Goal: Task Accomplishment & Management: Complete application form

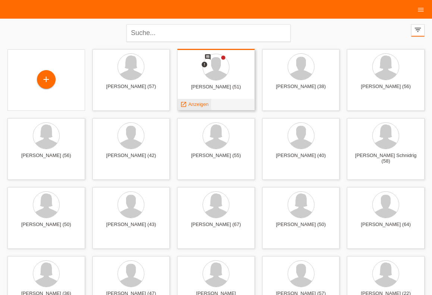
click at [198, 107] on span "Anzeigen" at bounding box center [198, 104] width 20 height 6
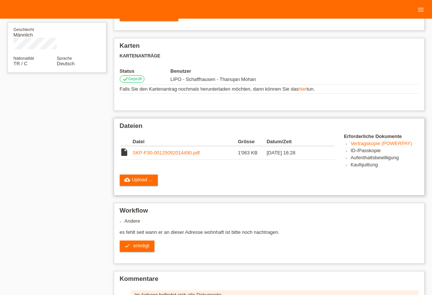
scroll to position [164, 0]
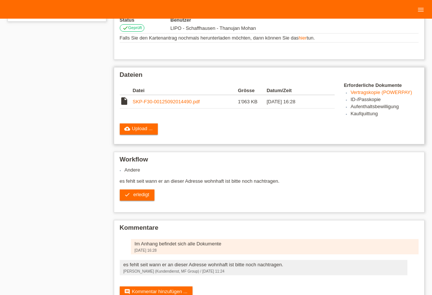
click at [165, 104] on link "SKP-F30-00125092014490.pdf" at bounding box center [166, 102] width 67 height 6
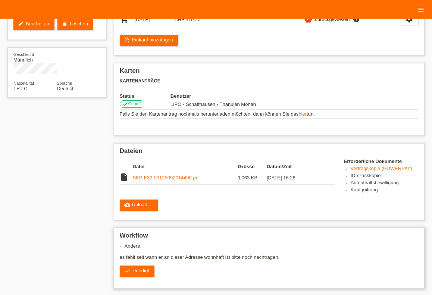
scroll to position [67, 0]
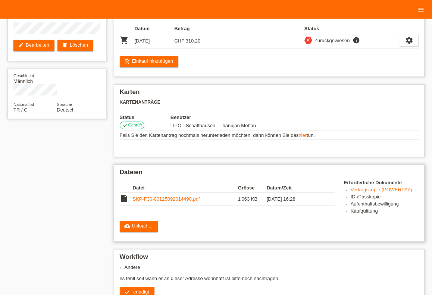
click at [174, 199] on link "SKP-F30-00125092014490.pdf" at bounding box center [166, 199] width 67 height 6
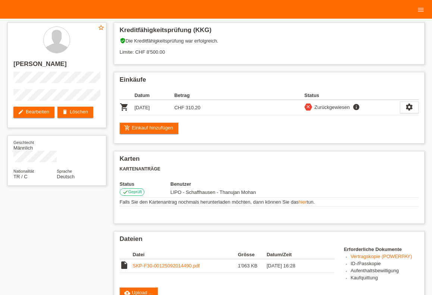
scroll to position [0, 0]
click at [417, 7] on icon "menu" at bounding box center [420, 9] width 7 height 7
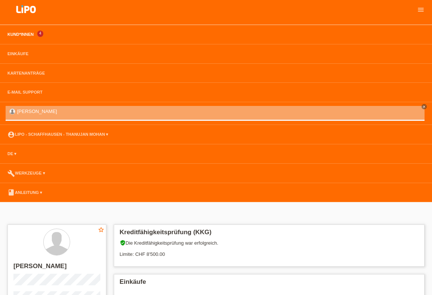
click at [19, 34] on link "Kund*innen" at bounding box center [21, 34] width 34 height 4
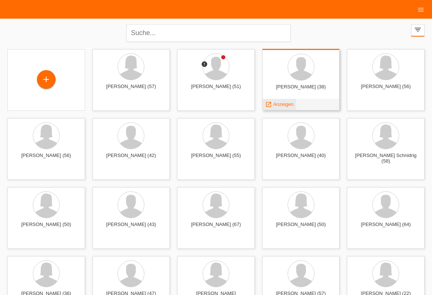
click at [288, 102] on span "Anzeigen" at bounding box center [283, 104] width 20 height 6
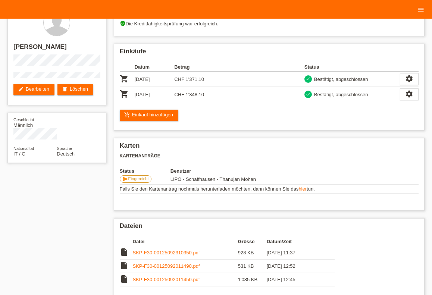
scroll to position [7, 0]
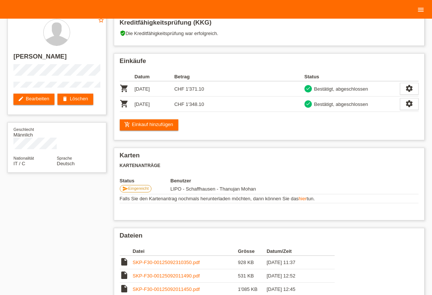
click at [425, 10] on link "menu" at bounding box center [420, 9] width 15 height 4
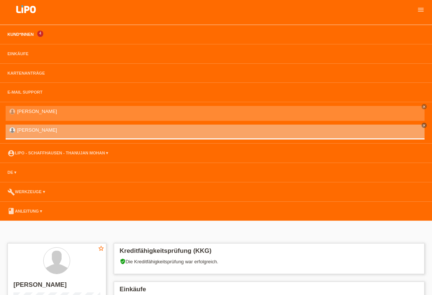
click at [20, 35] on link "Kund*innen" at bounding box center [21, 34] width 34 height 4
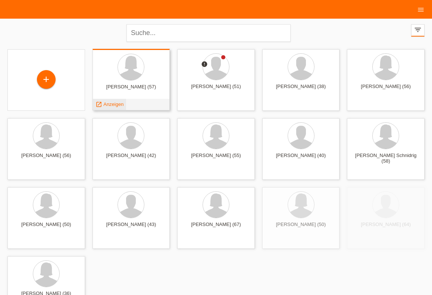
click at [119, 104] on span "Anzeigen" at bounding box center [113, 104] width 20 height 6
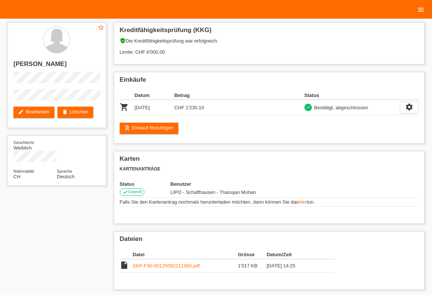
click at [421, 10] on icon "menu" at bounding box center [420, 9] width 7 height 7
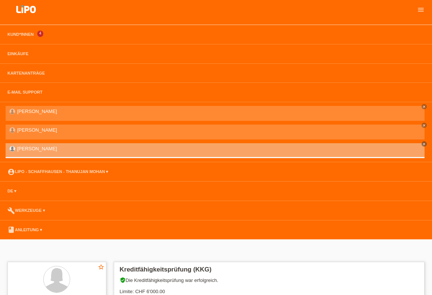
click at [28, 32] on li "Kund*innen 4" at bounding box center [216, 34] width 432 height 19
click at [28, 35] on link "Kund*innen" at bounding box center [21, 34] width 34 height 4
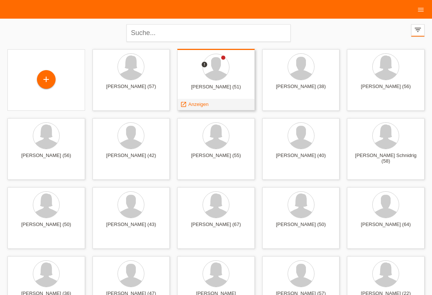
click at [198, 105] on span "Anzeigen" at bounding box center [198, 104] width 20 height 6
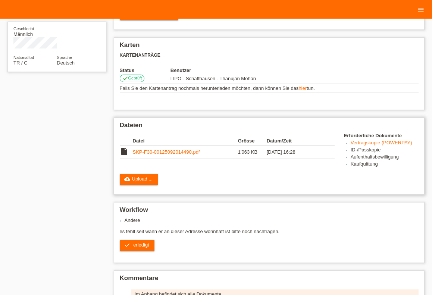
scroll to position [67, 0]
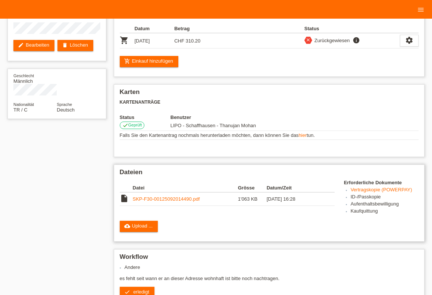
click at [170, 202] on link "SKP-F30-00125092014490.pdf" at bounding box center [166, 199] width 67 height 6
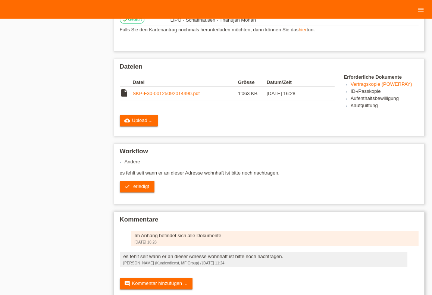
scroll to position [190, 0]
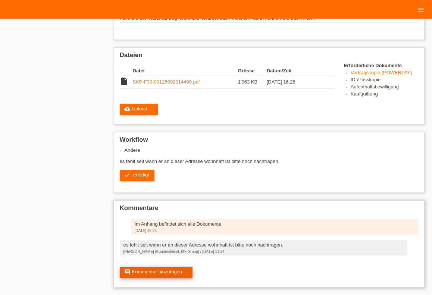
click at [158, 273] on link "comment Kommentar hinzufügen ..." at bounding box center [156, 271] width 73 height 11
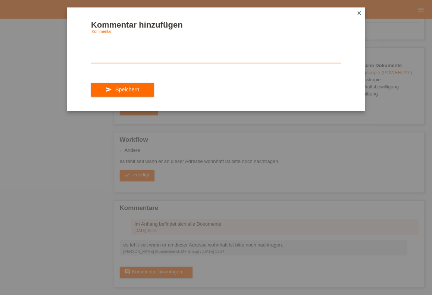
click at [121, 57] on textarea at bounding box center [216, 48] width 250 height 29
type textarea "STEHT IM DOKUMENT"
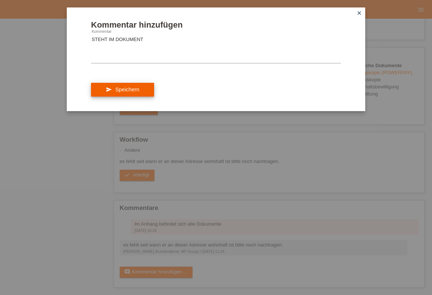
click at [118, 91] on button "send Speichern" at bounding box center [122, 90] width 63 height 14
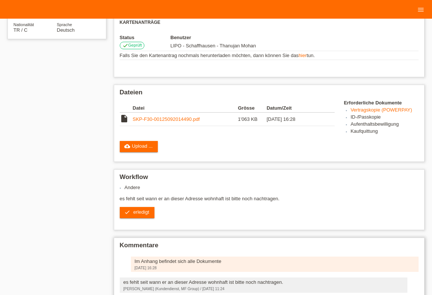
scroll to position [211, 0]
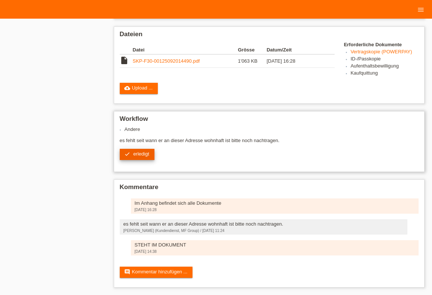
click at [143, 154] on link "check erledigt" at bounding box center [137, 154] width 35 height 11
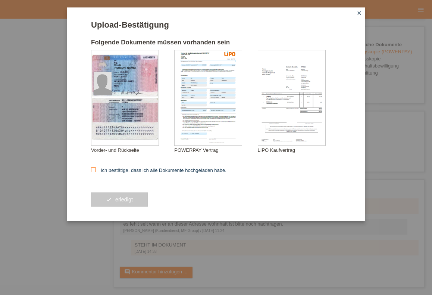
click at [127, 169] on label "Ich bestätige, dass ich alle Dokumente hochgeladen habe." at bounding box center [158, 170] width 135 height 6
click at [96, 169] on input "Ich bestätige, dass ich alle Dokumente hochgeladen habe." at bounding box center [93, 169] width 5 height 5
checkbox input "true"
click at [126, 196] on button "check erledigt" at bounding box center [119, 199] width 57 height 14
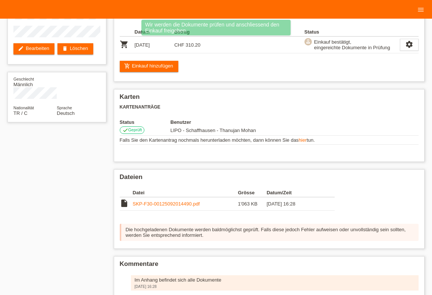
scroll to position [63, 0]
click at [174, 207] on link "SKP-F30-00125092014490.pdf" at bounding box center [166, 204] width 67 height 6
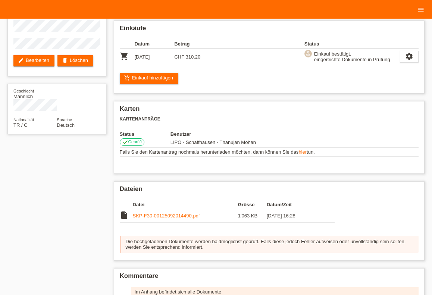
scroll to position [0, 0]
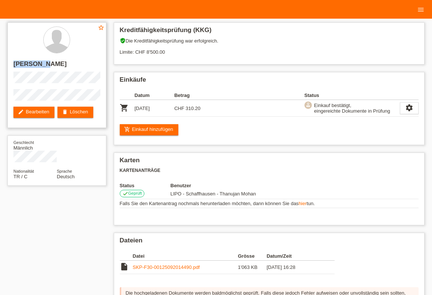
drag, startPoint x: 14, startPoint y: 64, endPoint x: 47, endPoint y: 65, distance: 33.2
click at [47, 65] on h2 "[PERSON_NAME]" at bounding box center [56, 65] width 87 height 11
copy h2 "[PERSON_NAME]"
click at [425, 9] on link "menu" at bounding box center [420, 9] width 15 height 4
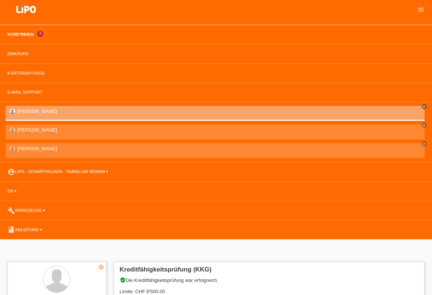
click at [10, 35] on link "Kund*innen" at bounding box center [21, 34] width 34 height 4
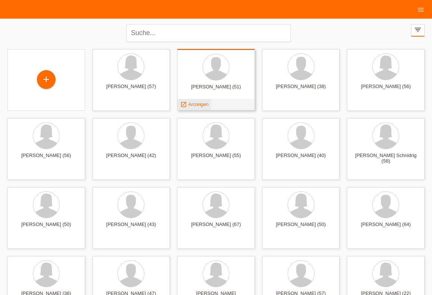
click at [200, 104] on span "Anzeigen" at bounding box center [198, 104] width 20 height 6
click at [206, 105] on span "Anzeigen" at bounding box center [198, 104] width 20 height 6
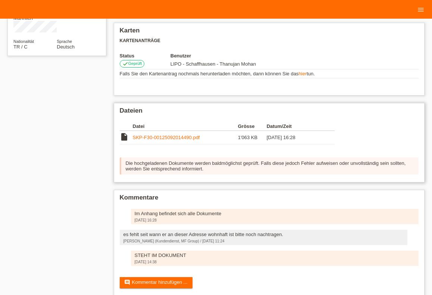
scroll to position [145, 0]
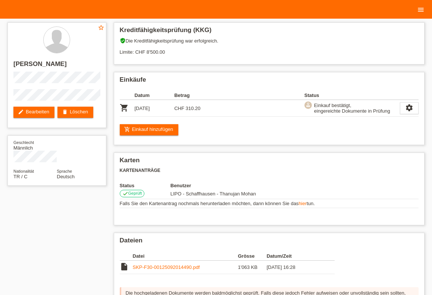
click at [423, 7] on icon "menu" at bounding box center [420, 9] width 7 height 7
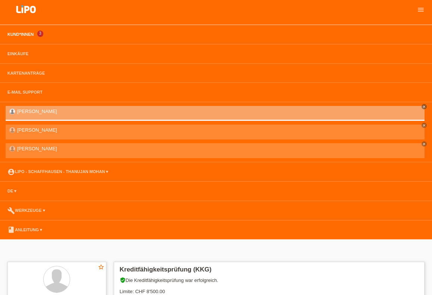
click at [13, 37] on link "Kund*innen" at bounding box center [21, 34] width 34 height 4
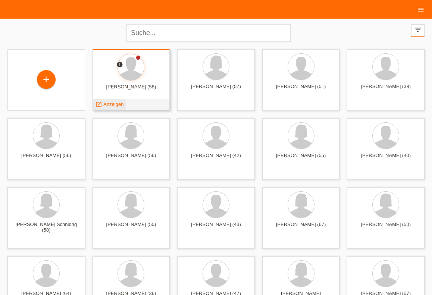
click at [120, 105] on span "Anzeigen" at bounding box center [113, 104] width 20 height 6
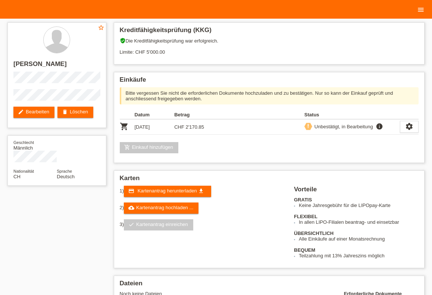
click at [420, 8] on icon "menu" at bounding box center [420, 9] width 7 height 7
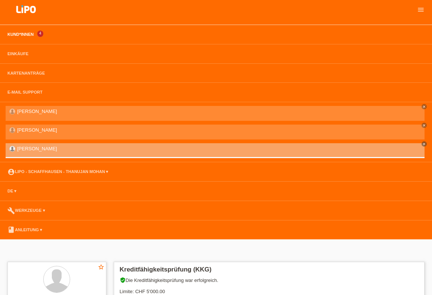
click at [10, 34] on link "Kund*innen" at bounding box center [21, 34] width 34 height 4
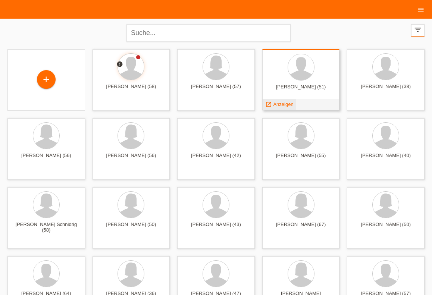
click at [277, 104] on span "Anzeigen" at bounding box center [283, 104] width 20 height 6
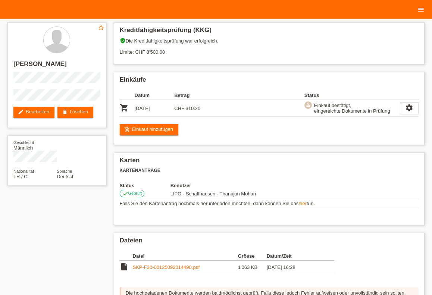
click at [419, 7] on icon "menu" at bounding box center [420, 9] width 7 height 7
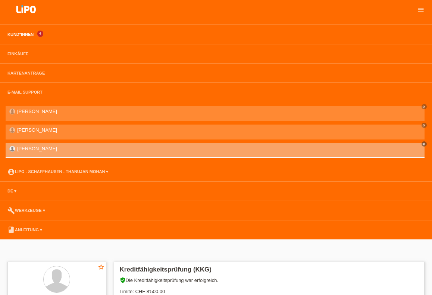
click at [22, 36] on link "Kund*innen" at bounding box center [21, 34] width 34 height 4
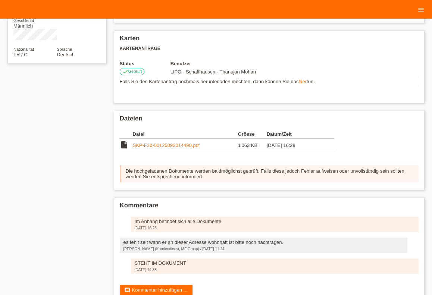
scroll to position [122, 0]
